Goal: Information Seeking & Learning: Check status

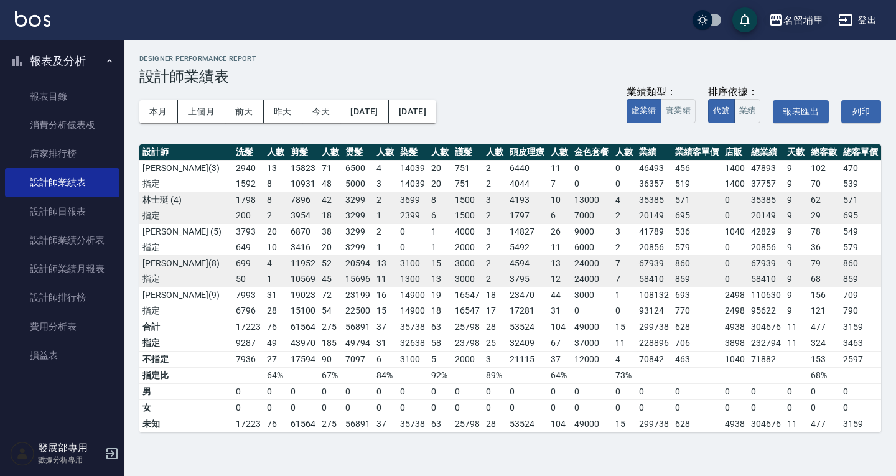
click at [788, 22] on div "名留埔里" at bounding box center [803, 20] width 40 height 16
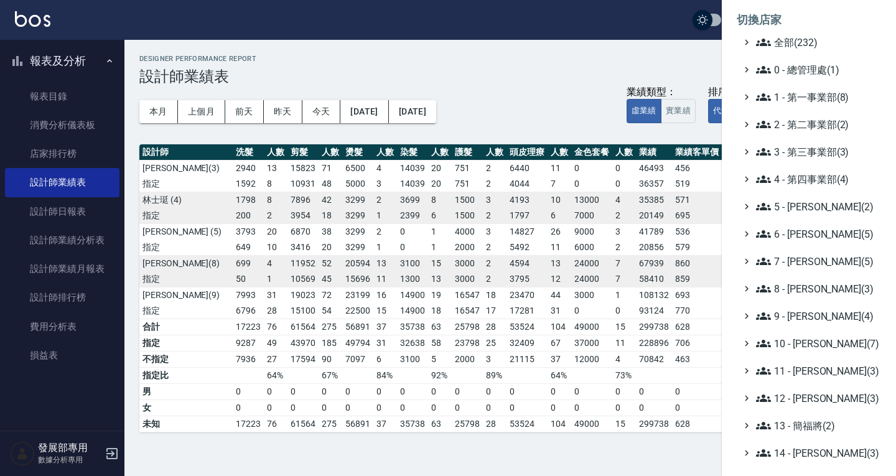
click at [498, 39] on div at bounding box center [448, 238] width 896 height 476
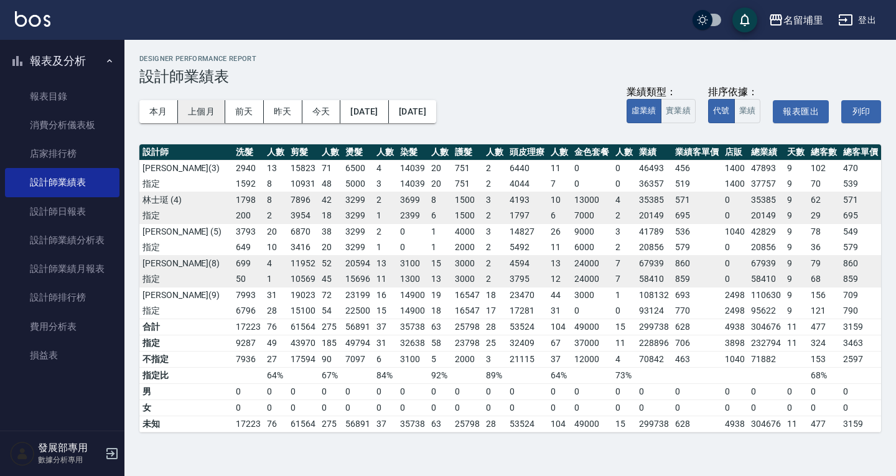
click at [213, 120] on button "上個月" at bounding box center [201, 111] width 47 height 23
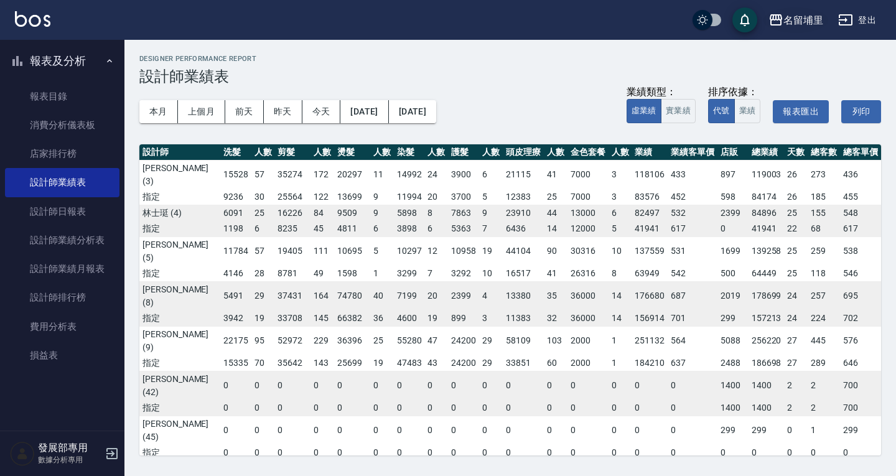
click at [805, 17] on div "名留埔里" at bounding box center [803, 20] width 40 height 16
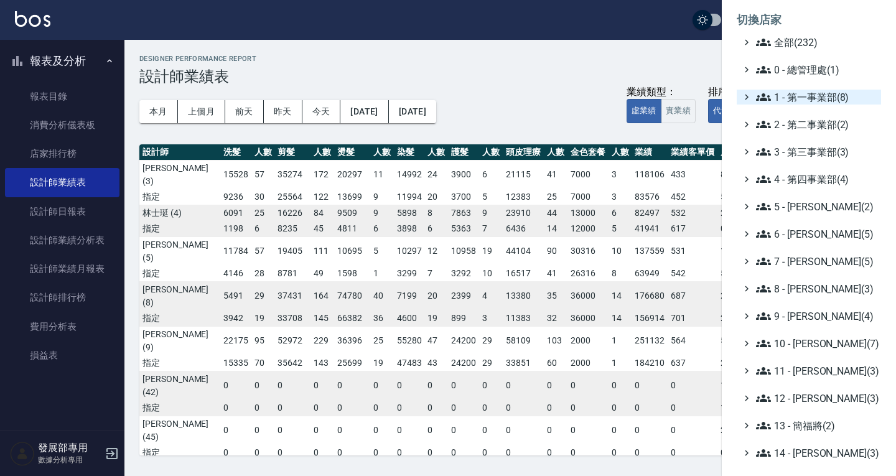
click at [790, 101] on span "1 - 第一事業部(8)" at bounding box center [816, 97] width 120 height 15
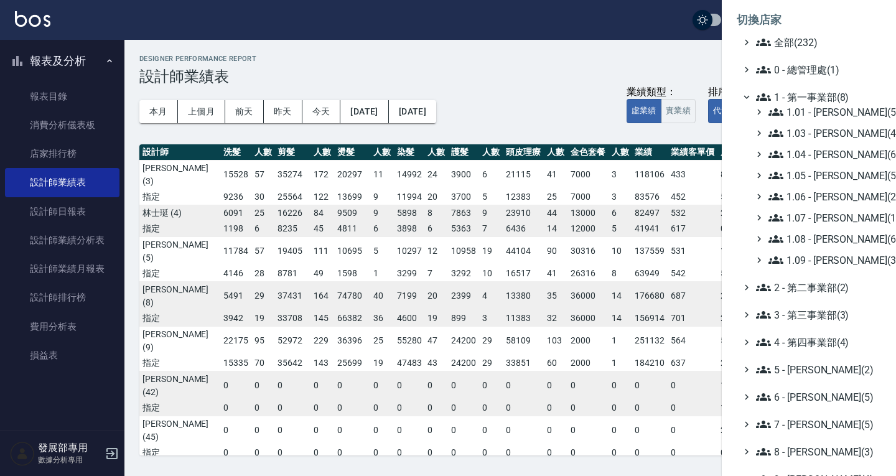
click at [790, 101] on span "1 - 第一事業部(8)" at bounding box center [816, 97] width 120 height 15
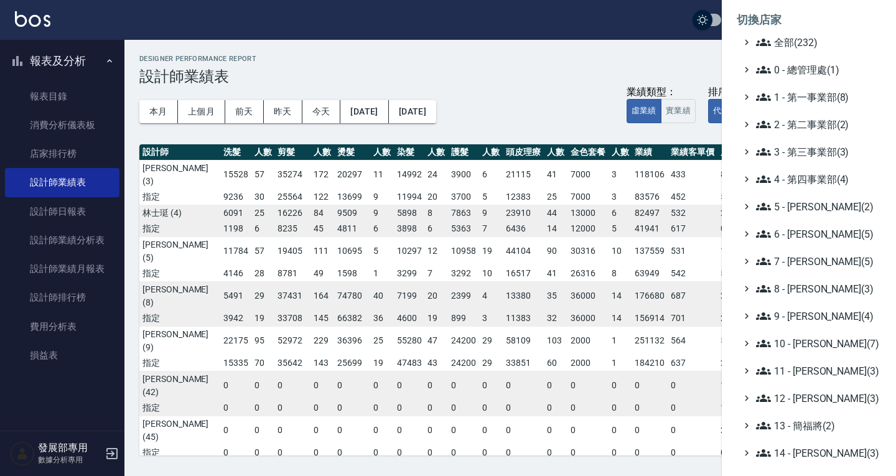
click at [801, 163] on ul "全部(232) 0 - 總管理處(1) 1 - 第一事業部(8) 2 - 第二事業部(2) 3 - 第三事業部(3) 4 - 第四事業部(4) 5 - [PE…" at bounding box center [809, 343] width 144 height 617
click at [798, 152] on span "3 - 第三事業部(3)" at bounding box center [816, 151] width 120 height 15
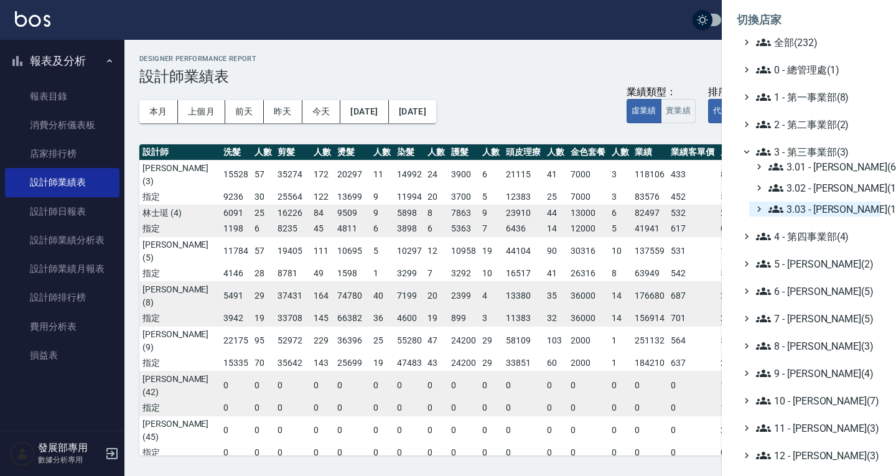
click at [808, 205] on span "3.03 - [PERSON_NAME](1)" at bounding box center [823, 209] width 108 height 15
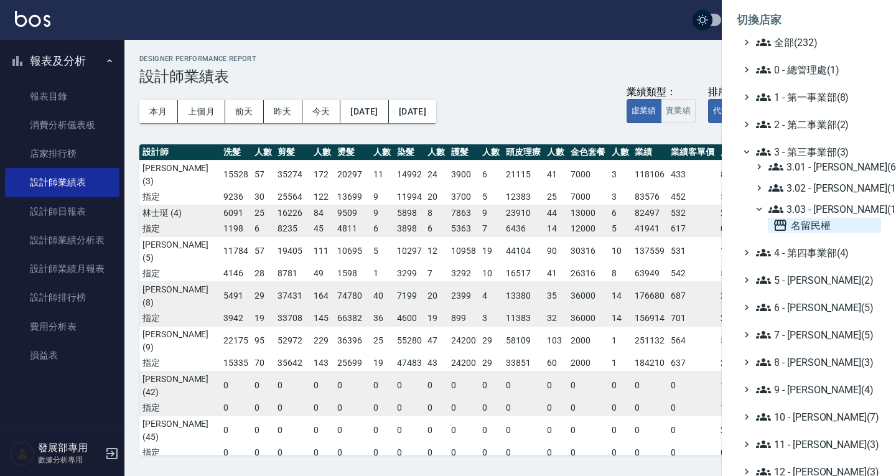
click at [811, 221] on span "名留民權" at bounding box center [824, 225] width 103 height 15
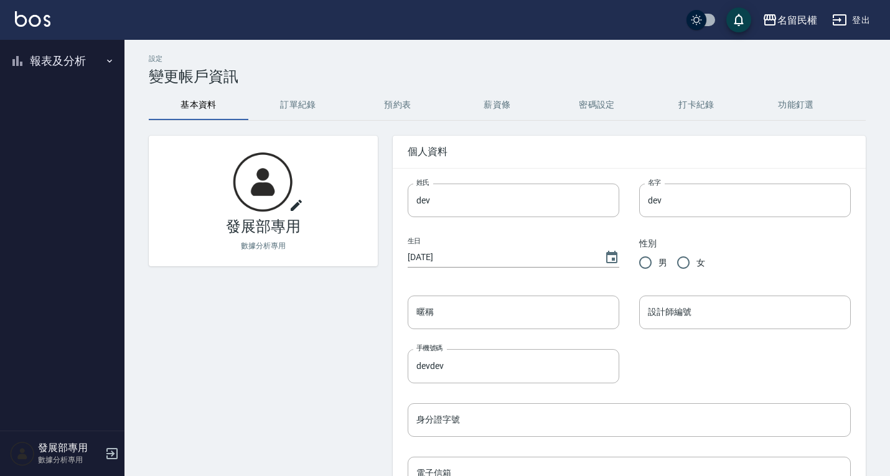
drag, startPoint x: 48, startPoint y: 75, endPoint x: 60, endPoint y: 101, distance: 28.7
click at [50, 62] on button "報表及分析" at bounding box center [62, 61] width 115 height 32
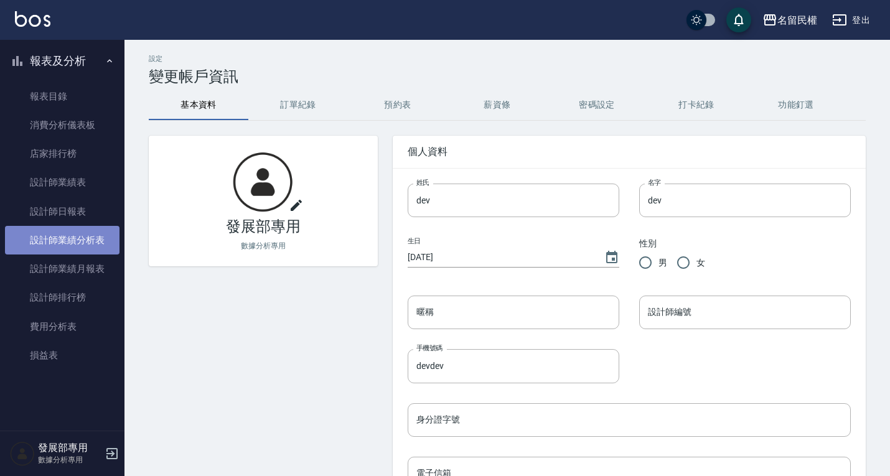
click at [70, 226] on link "設計師業績分析表" at bounding box center [62, 240] width 115 height 29
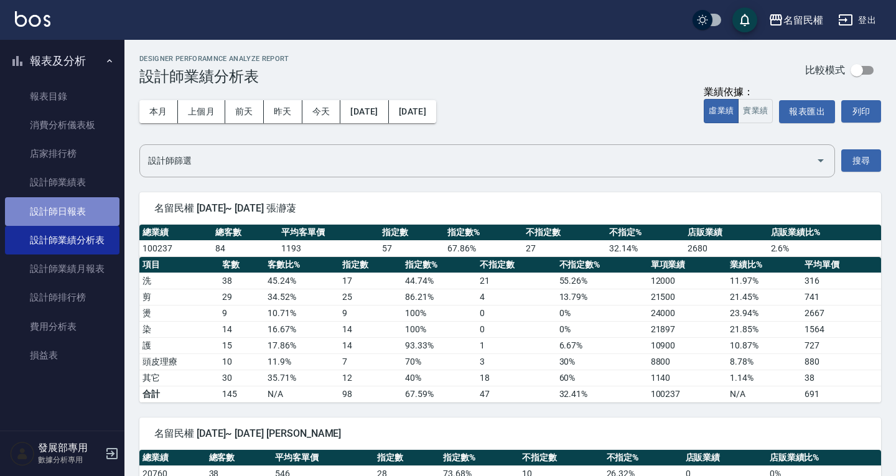
click at [68, 211] on link "設計師日報表" at bounding box center [62, 211] width 115 height 29
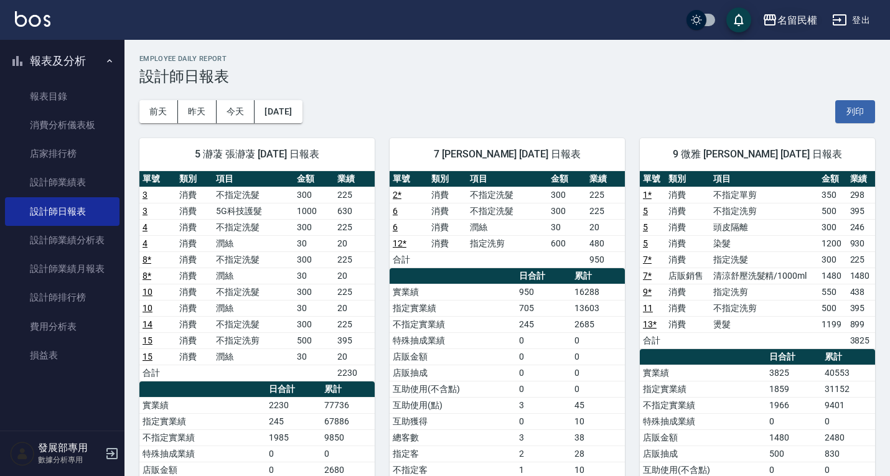
click at [780, 28] on button "名留民權" at bounding box center [789, 20] width 65 height 26
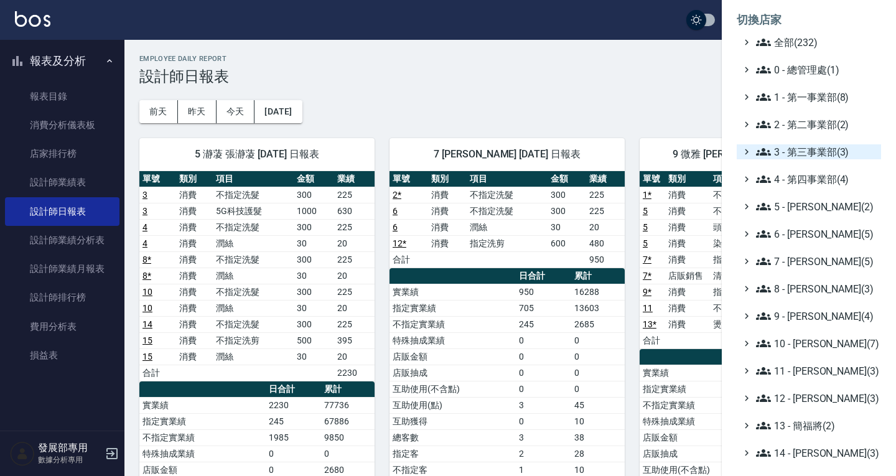
click at [792, 152] on span "3 - 第三事業部(3)" at bounding box center [816, 151] width 120 height 15
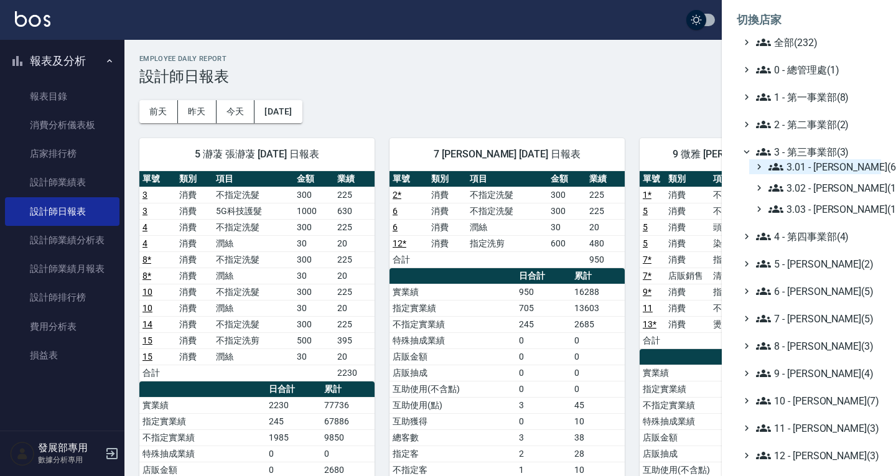
click at [803, 164] on span "3.01 - [PERSON_NAME](6)" at bounding box center [823, 166] width 108 height 15
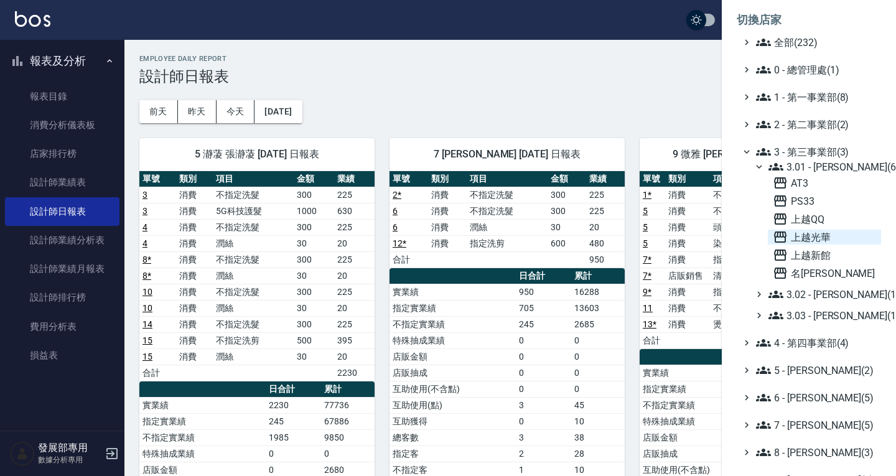
click at [817, 233] on span "上越光華" at bounding box center [824, 237] width 103 height 15
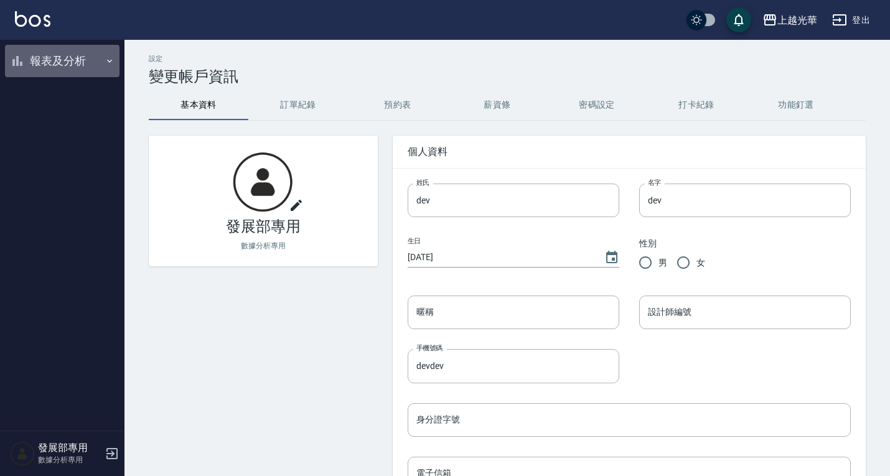
click at [69, 62] on button "報表及分析" at bounding box center [62, 61] width 115 height 32
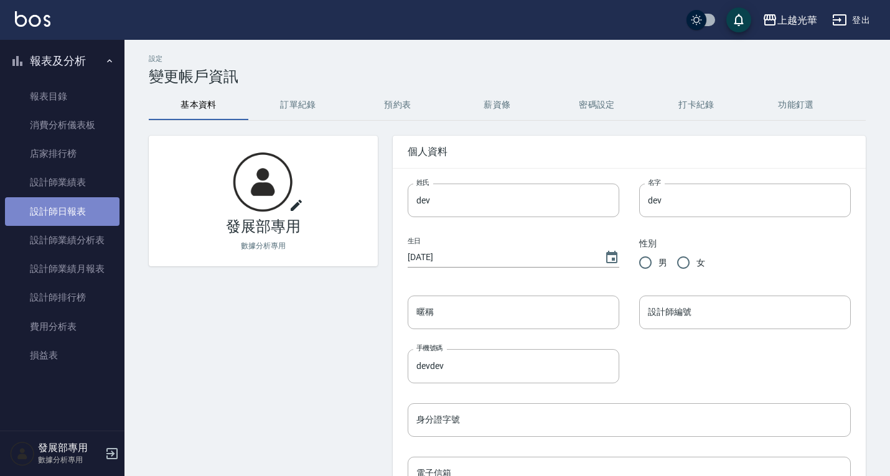
click at [71, 215] on link "設計師日報表" at bounding box center [62, 211] width 115 height 29
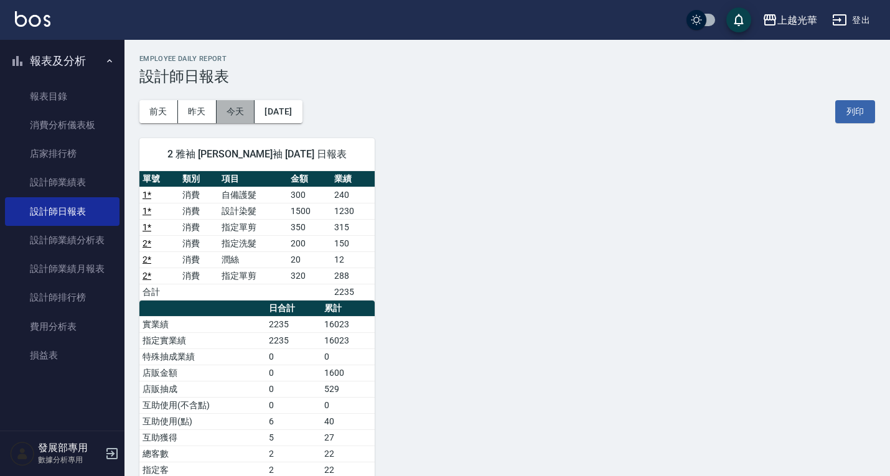
click at [225, 116] on button "今天" at bounding box center [236, 111] width 39 height 23
click at [199, 118] on button "昨天" at bounding box center [197, 111] width 39 height 23
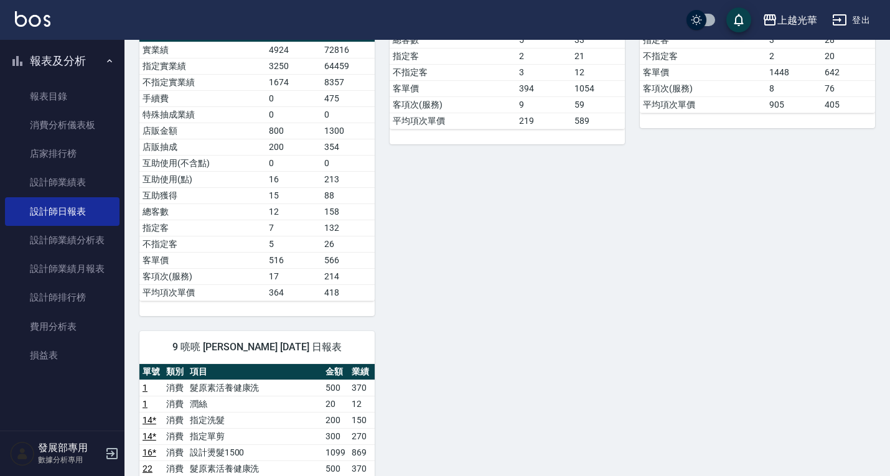
scroll to position [622, 0]
